Goal: Task Accomplishment & Management: Use online tool/utility

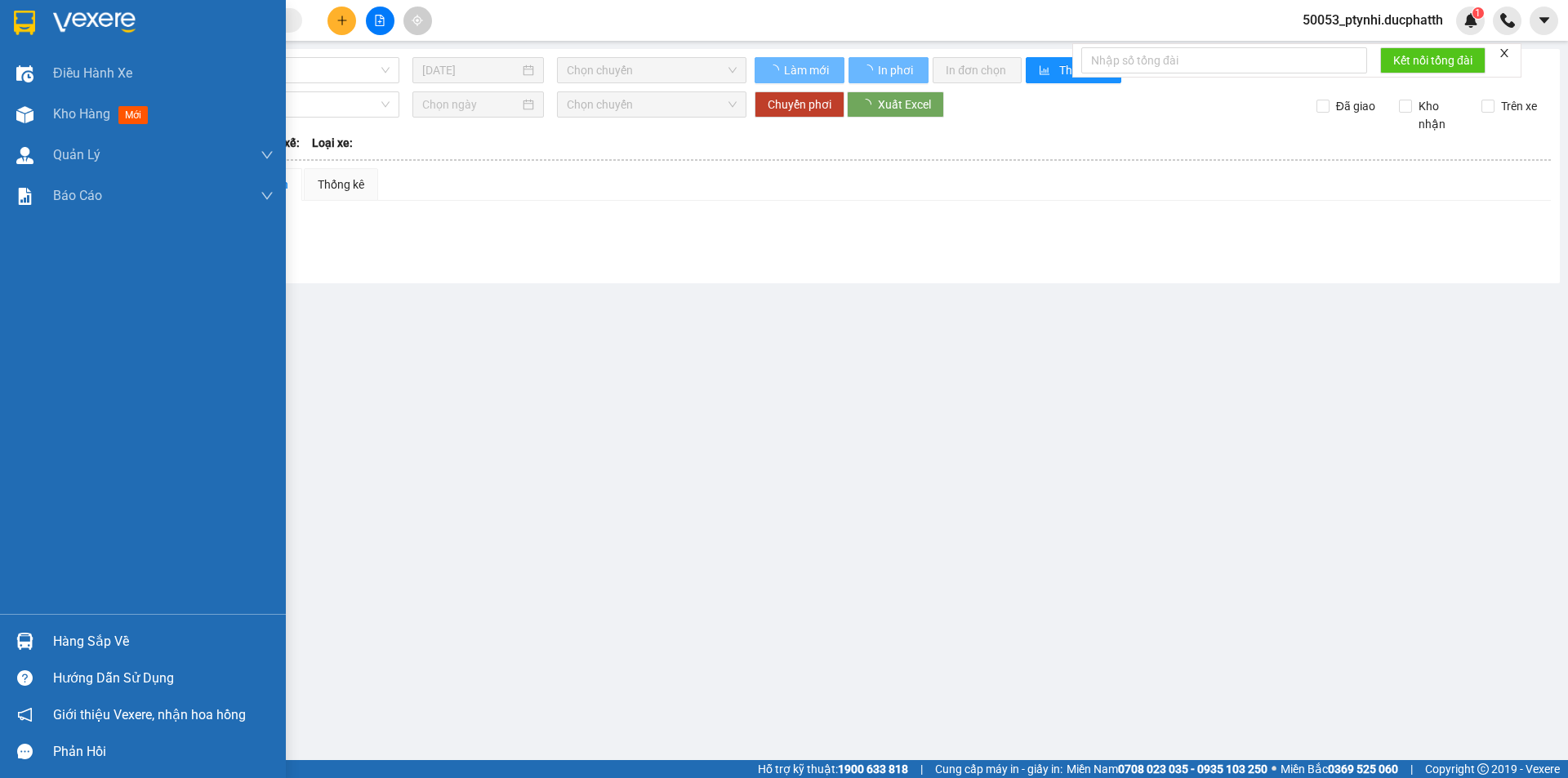
click at [42, 643] on div "Hàng sắp về" at bounding box center [143, 641] width 286 height 37
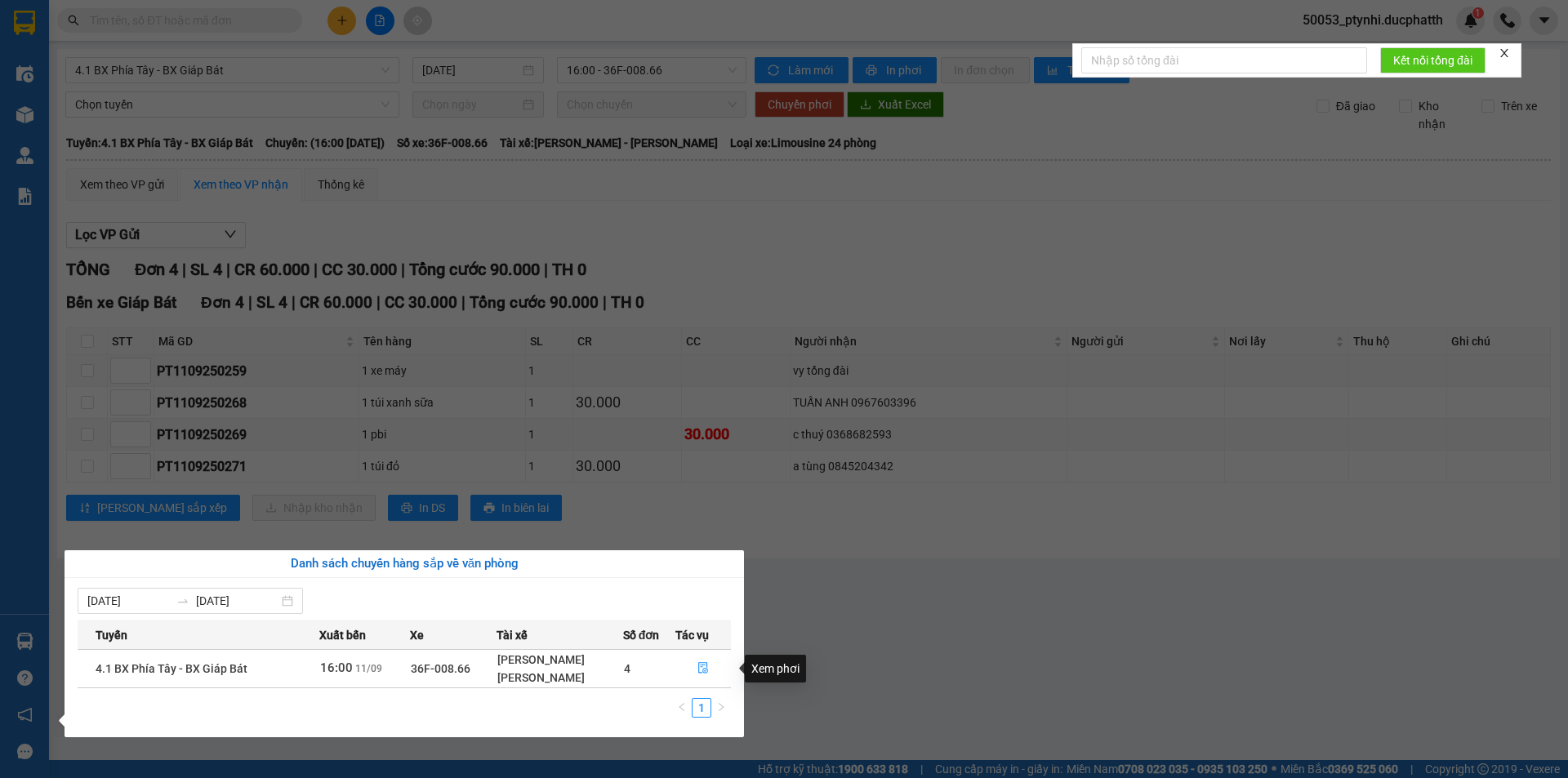
click at [981, 597] on section "Kết quả tìm kiếm ( 0 ) Bộ lọc No Data 50053_ptynhi.ducphatth 1 Điều hành xe Kho…" at bounding box center [784, 389] width 1568 height 778
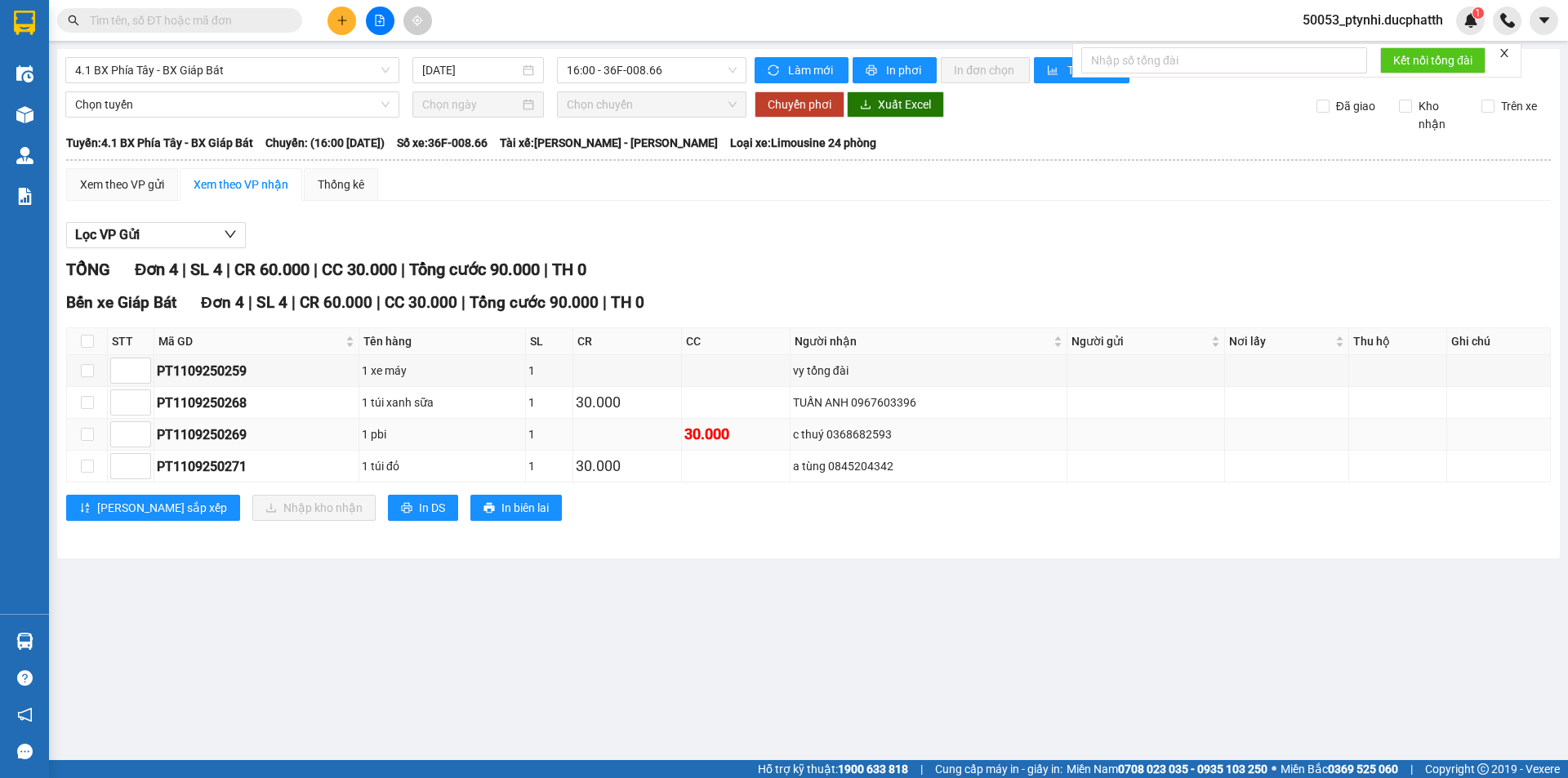
drag, startPoint x: 1297, startPoint y: 583, endPoint x: 1192, endPoint y: 446, distance: 172.6
click at [1299, 580] on main "4.1 BX Phía Tây - BX Giáp Bát [DATE] 16:00 - 36F-008.66 Làm mới In phơi In đơn …" at bounding box center [784, 380] width 1568 height 760
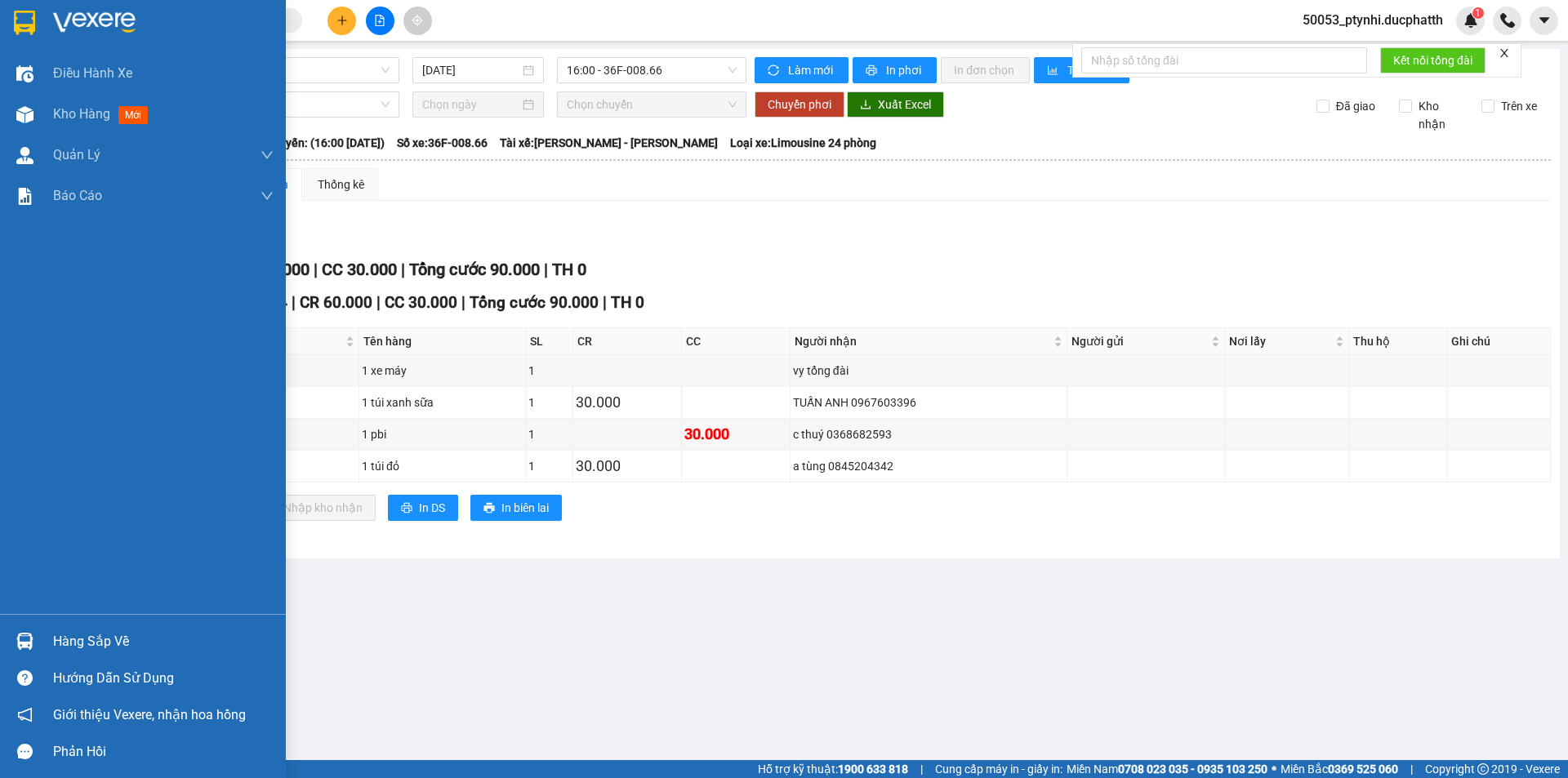
click at [95, 643] on div "Hàng sắp về" at bounding box center [163, 641] width 220 height 24
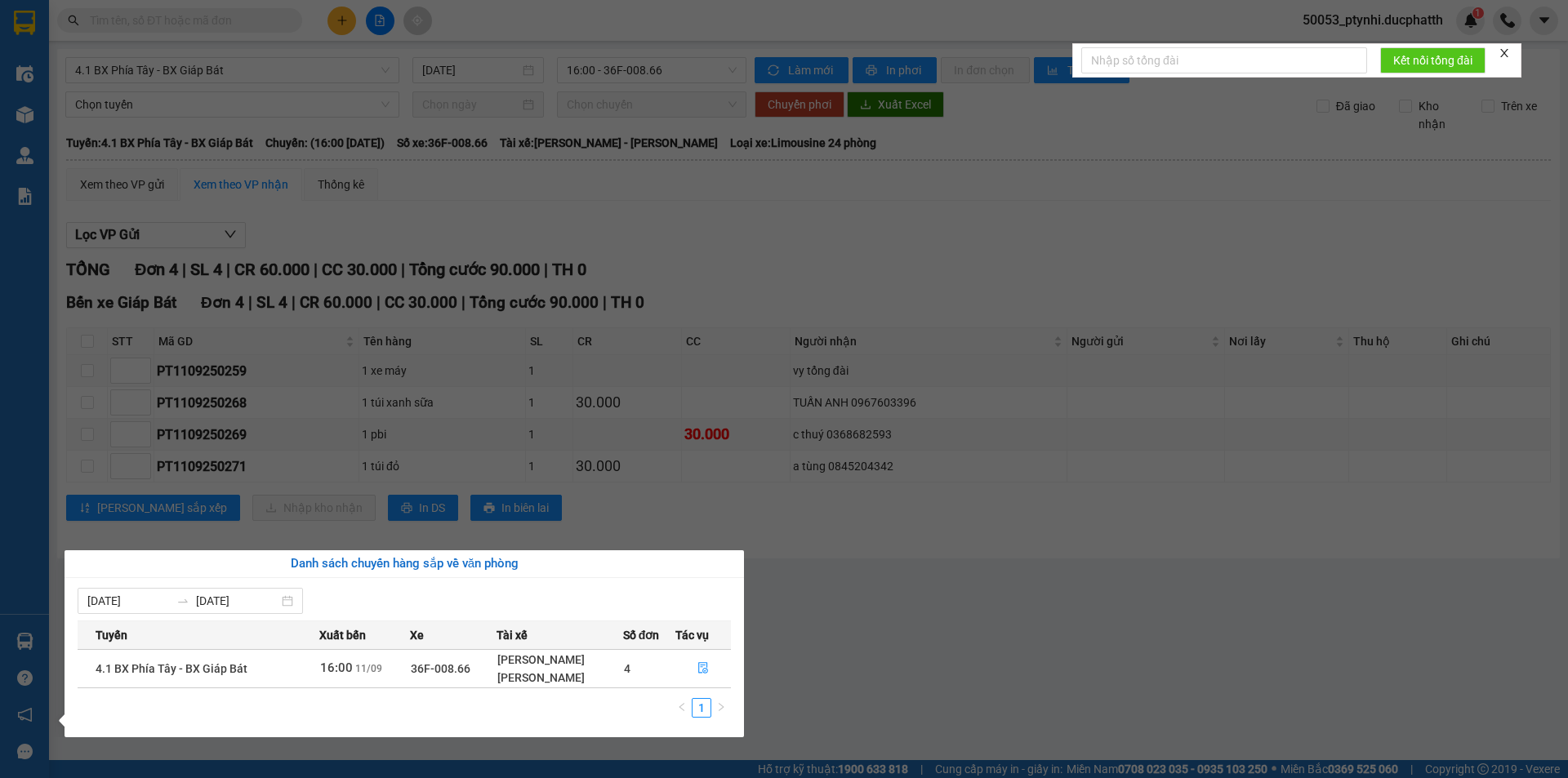
click at [1031, 574] on section "Kết quả tìm kiếm ( 0 ) Bộ lọc No Data 50053_ptynhi.ducphatth 1 Điều hành xe Kho…" at bounding box center [784, 389] width 1568 height 778
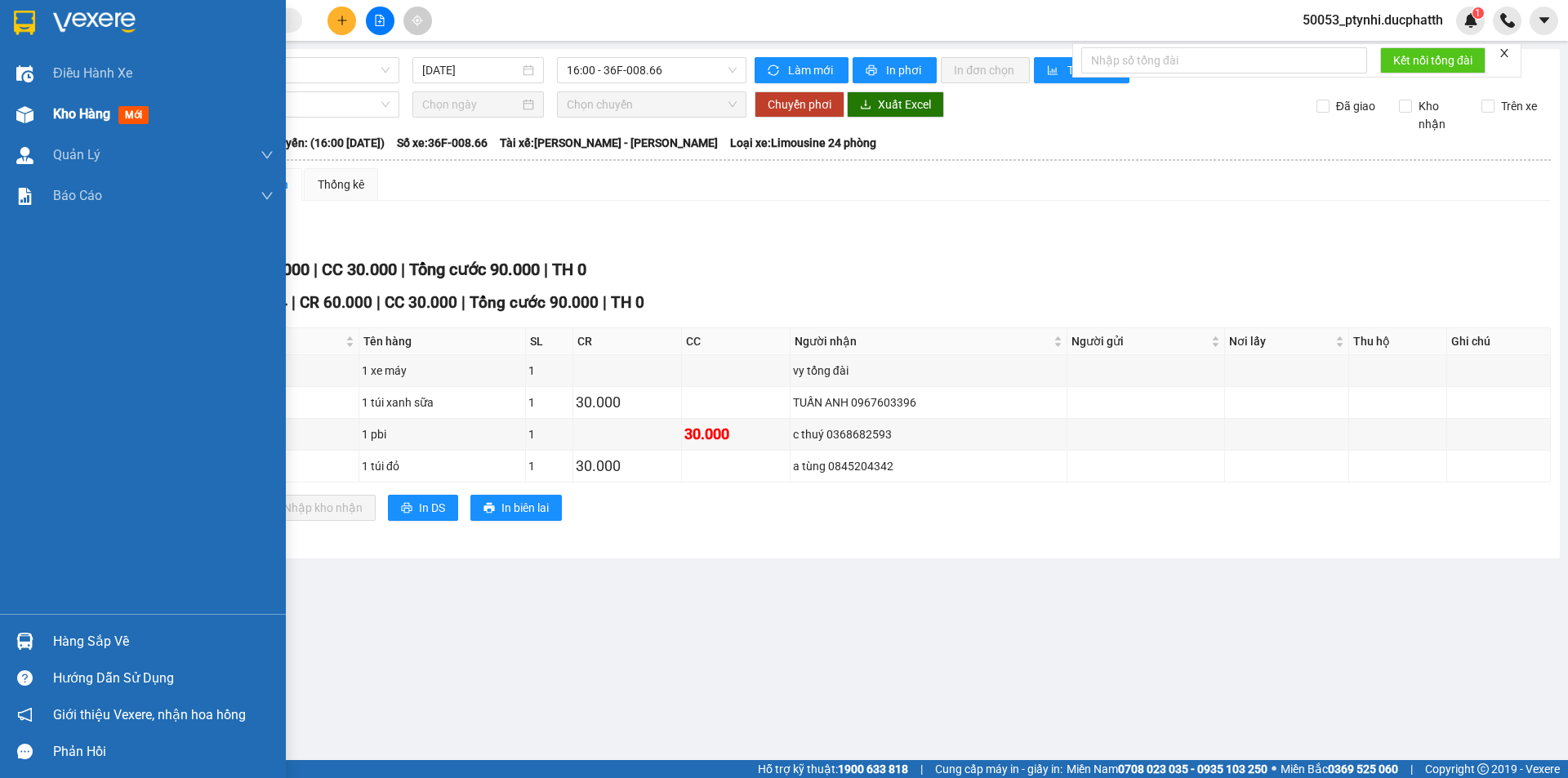
click at [71, 126] on div "Kho hàng mới" at bounding box center [163, 114] width 220 height 41
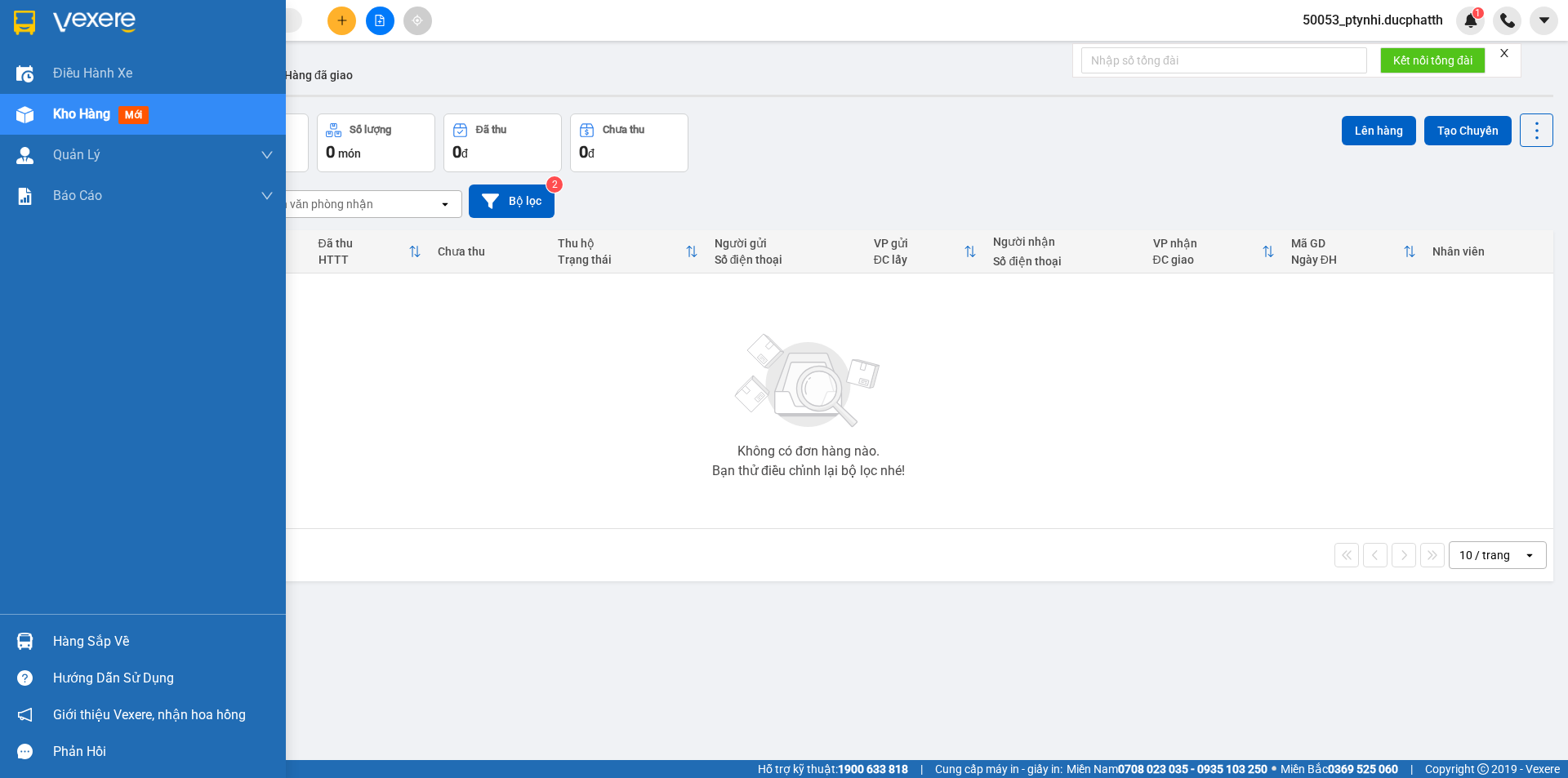
click at [31, 657] on div "Hàng sắp về" at bounding box center [143, 641] width 286 height 37
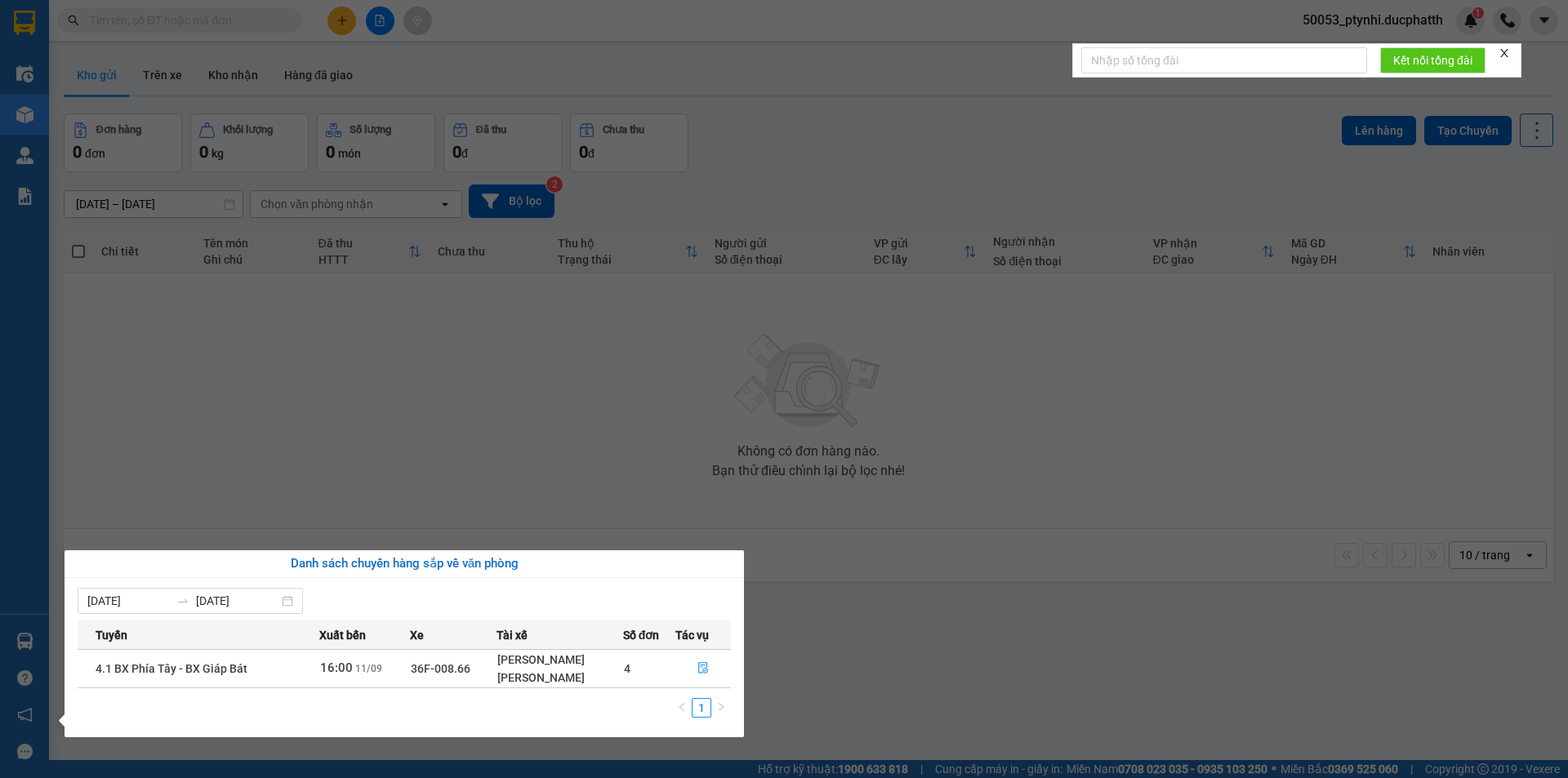
click at [518, 502] on section "Kết quả tìm kiếm ( 0 ) Bộ lọc No Data 50053_ptynhi.ducphatth 1 Điều hành xe Kho…" at bounding box center [784, 389] width 1568 height 778
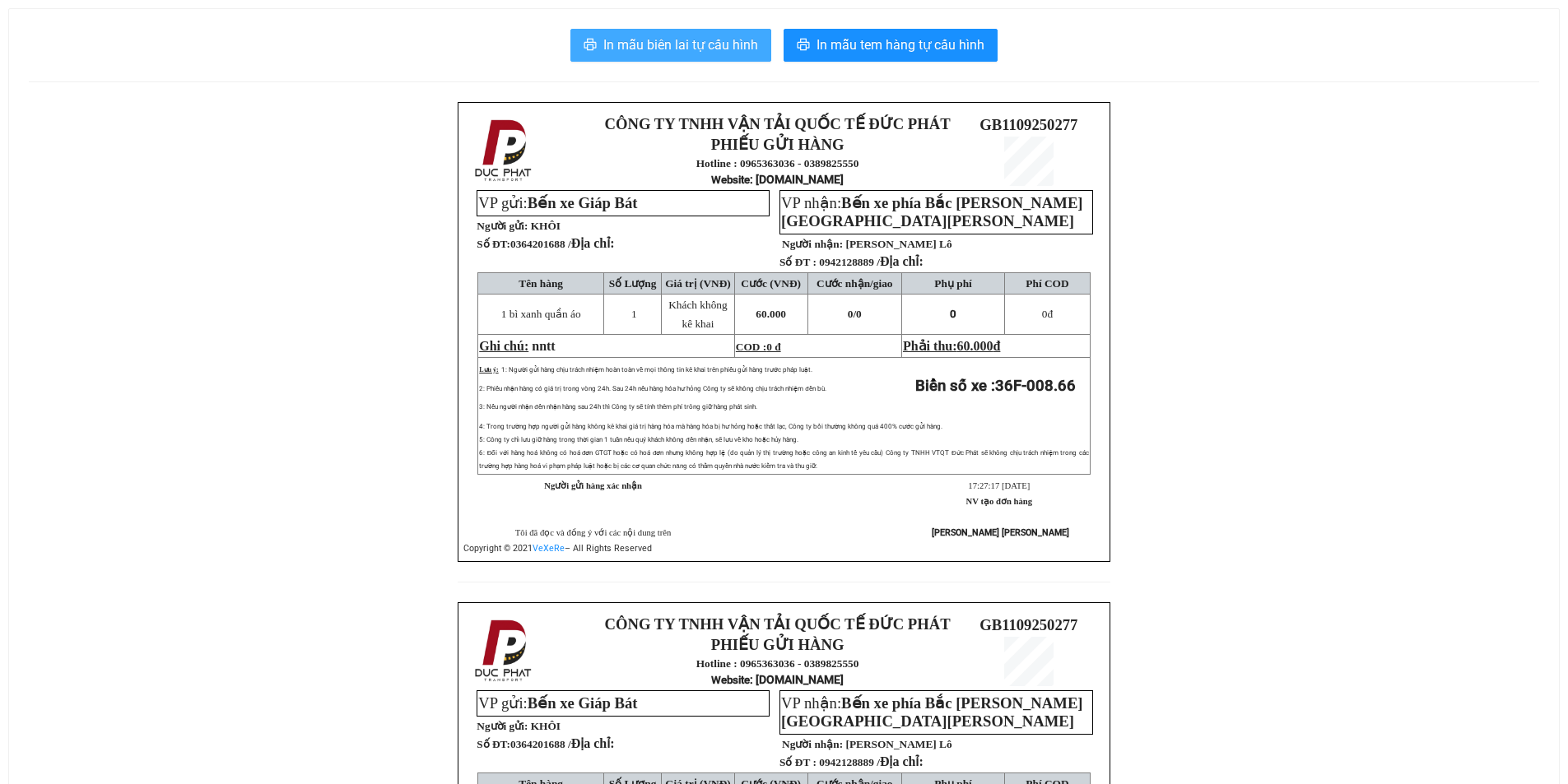
click at [664, 34] on span "In mẫu biên lai tự cấu hình" at bounding box center [681, 44] width 154 height 21
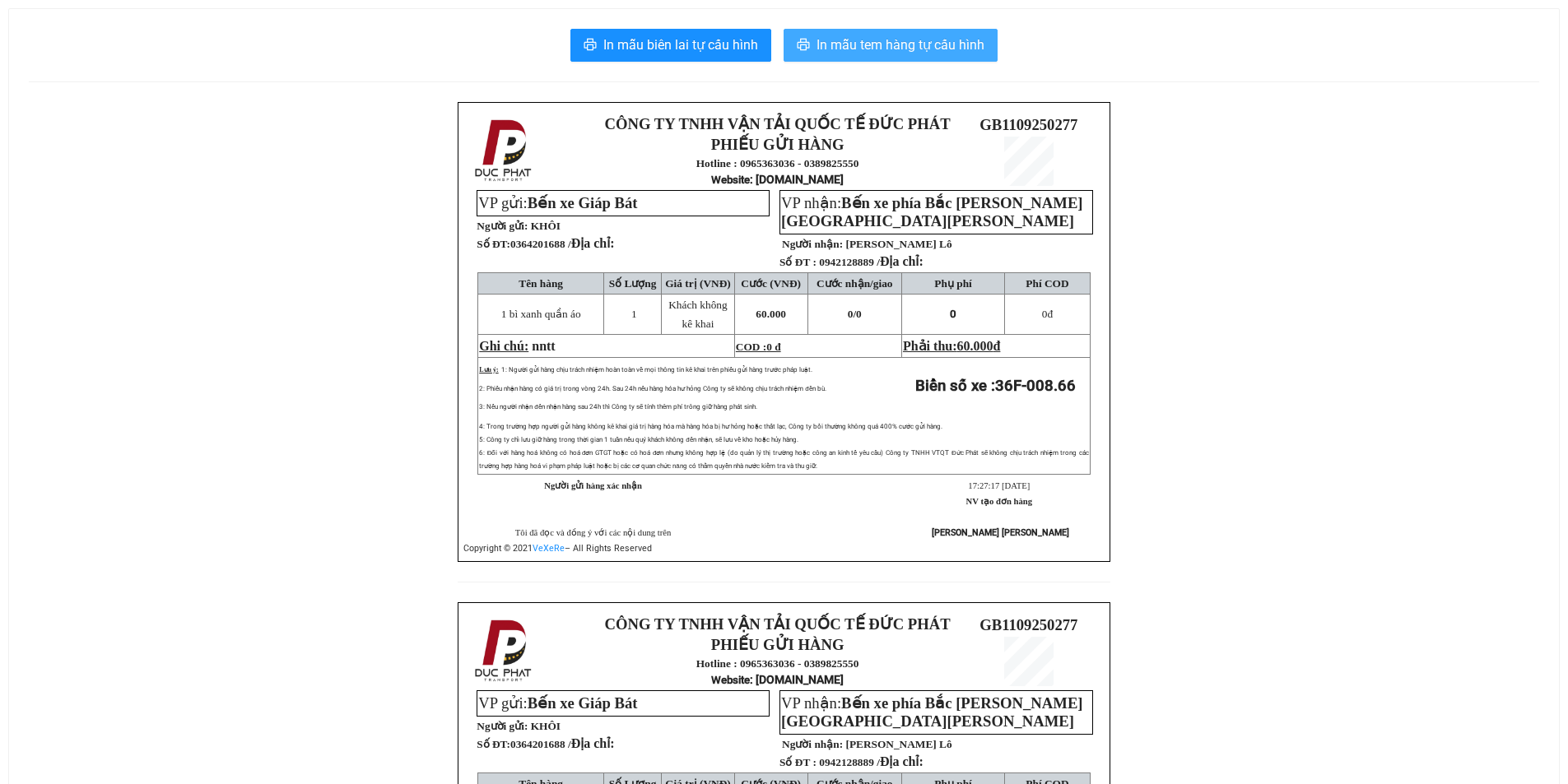
click at [935, 52] on span "In mẫu tem hàng tự cấu hình" at bounding box center [900, 44] width 168 height 21
